Goal: Transaction & Acquisition: Book appointment/travel/reservation

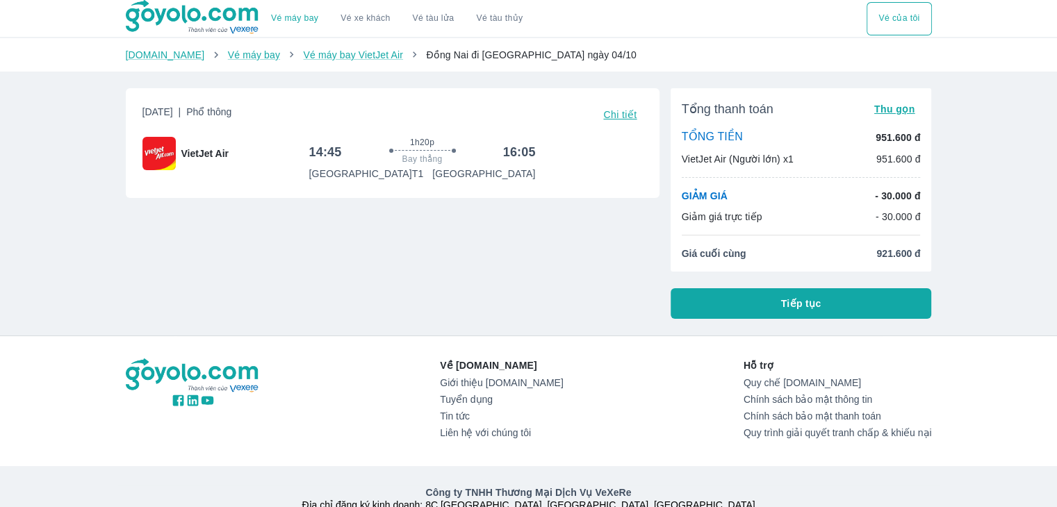
click at [817, 257] on li "Giá cuối cùng 921.600 đ" at bounding box center [801, 254] width 239 height 14
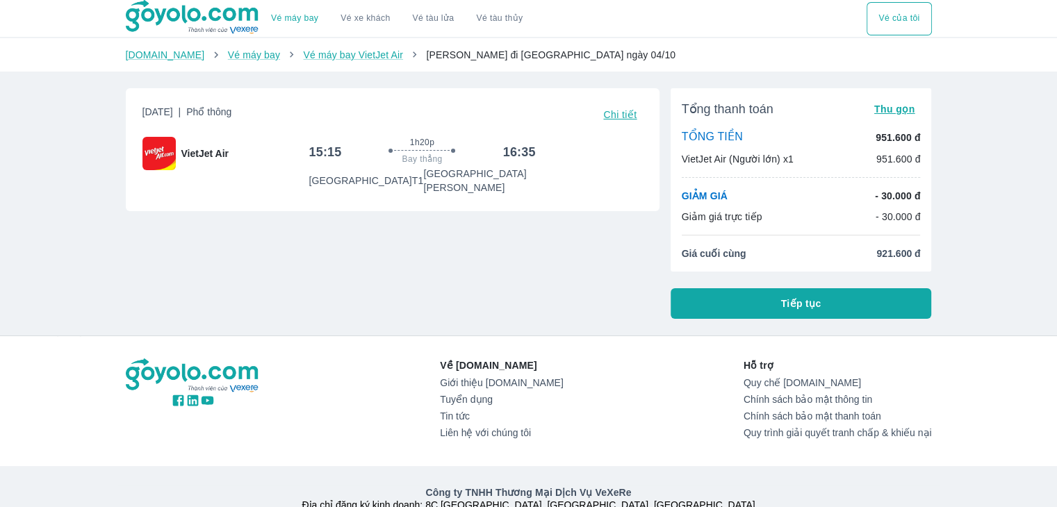
drag, startPoint x: 562, startPoint y: 266, endPoint x: 564, endPoint y: 282, distance: 16.2
click at [563, 270] on div "Thứ 7, 4 Thg 10 2025 | Phổ thông Chi tiết VietJet Air 15:15 1h20p Bay thẳng 16:…" at bounding box center [387, 198] width 545 height 242
drag, startPoint x: 564, startPoint y: 282, endPoint x: 555, endPoint y: 268, distance: 17.0
click at [562, 281] on div "Thứ 7, 4 Thg 10 2025 | Phổ thông Chi tiết VietJet Air 15:15 1h20p Bay thẳng 16:…" at bounding box center [387, 198] width 545 height 242
click at [554, 265] on div "Thứ 7, 4 Thg 10 2025 | Phổ thông Chi tiết VietJet Air 15:15 1h20p Bay thẳng 16:…" at bounding box center [387, 198] width 545 height 242
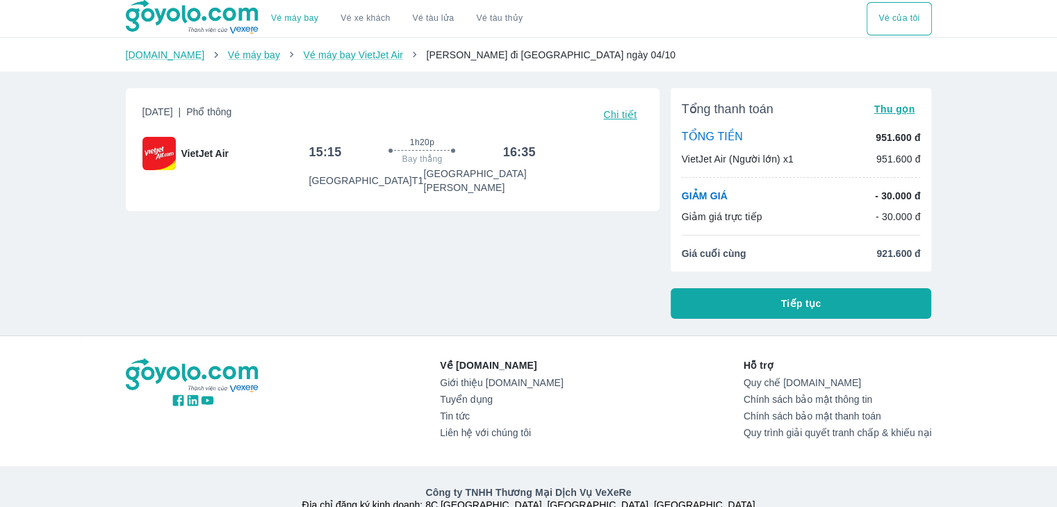
click at [557, 270] on div "Thứ 7, 4 Thg 10 2025 | Phổ thông Chi tiết VietJet Air 15:15 1h20p Bay thẳng 16:…" at bounding box center [387, 198] width 545 height 242
